Goal: Task Accomplishment & Management: Manage account settings

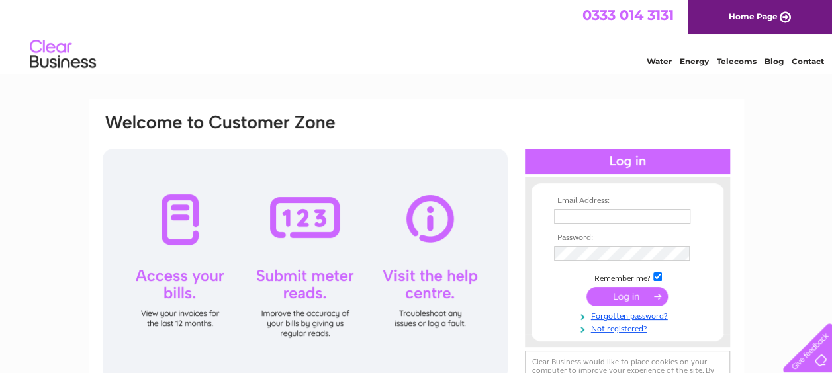
click at [560, 218] on input "text" at bounding box center [622, 216] width 136 height 15
click at [560, 218] on input "text" at bounding box center [623, 217] width 138 height 16
type input "financekocycle"
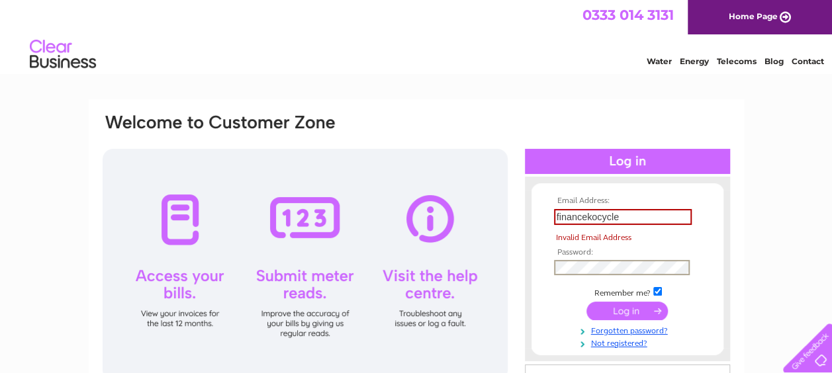
click at [560, 255] on tbody "Email Address: financekocycle Invalid Email Address Password: Remember me? Forg…" at bounding box center [626, 272] width 153 height 152
click at [560, 255] on th "Password:" at bounding box center [626, 252] width 153 height 9
click at [560, 329] on link "Forgotten password?" at bounding box center [629, 330] width 150 height 13
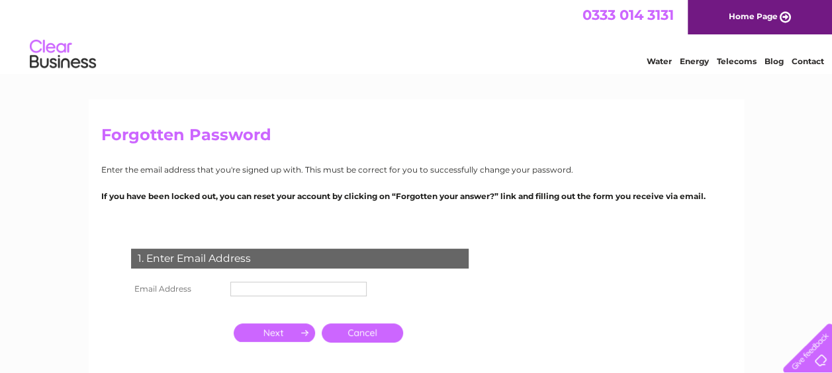
click at [301, 296] on input "text" at bounding box center [298, 289] width 136 height 15
type input "[EMAIL_ADDRESS][DOMAIN_NAME]"
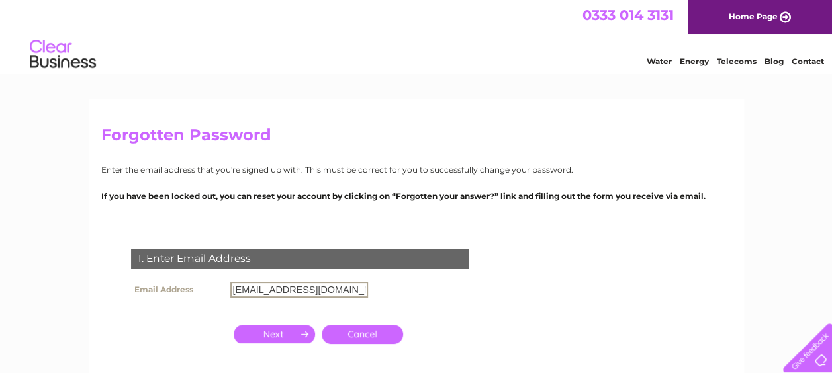
click at [252, 332] on input "button" at bounding box center [274, 334] width 81 height 19
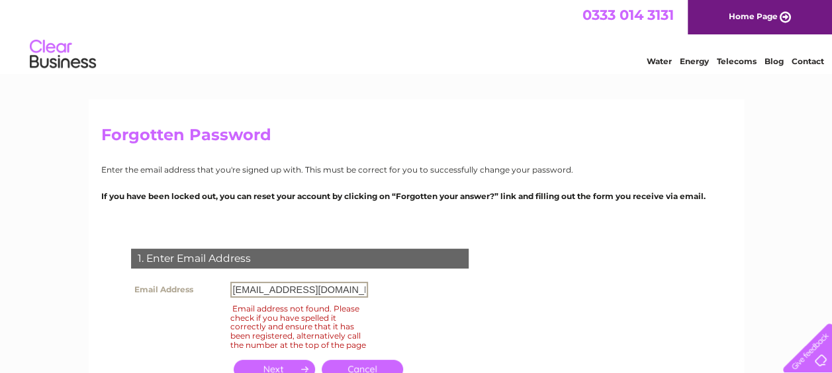
click at [319, 287] on input "[EMAIL_ADDRESS][DOMAIN_NAME]" at bounding box center [299, 290] width 138 height 16
click at [608, 200] on p "If you have been locked out, you can reset your account by clicking on “Forgott…" at bounding box center [416, 196] width 630 height 13
